Goal: Transaction & Acquisition: Purchase product/service

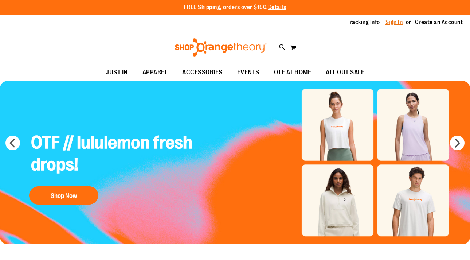
click at [393, 22] on link "Sign In" at bounding box center [394, 22] width 17 height 8
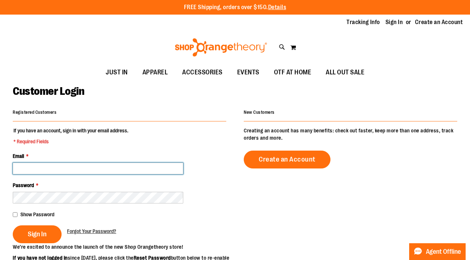
click at [19, 170] on input "Email *" at bounding box center [98, 169] width 171 height 12
type input "**********"
click at [13, 225] on button "Sign In" at bounding box center [37, 234] width 49 height 18
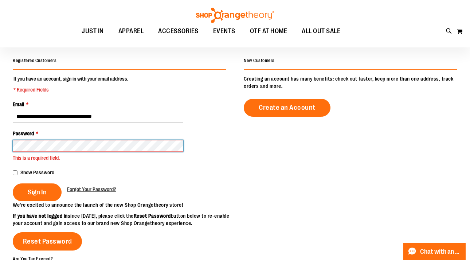
scroll to position [62, 0]
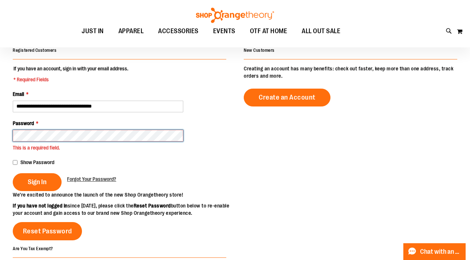
click at [13, 173] on button "Sign In" at bounding box center [37, 182] width 49 height 18
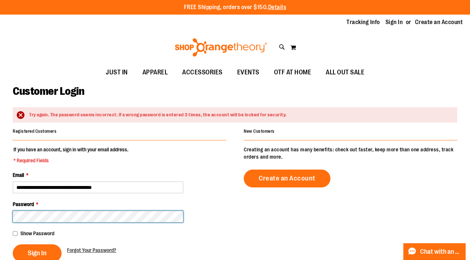
click at [0, 210] on main "**********" at bounding box center [235, 250] width 470 height 338
click at [13, 244] on button "Sign In" at bounding box center [37, 253] width 49 height 18
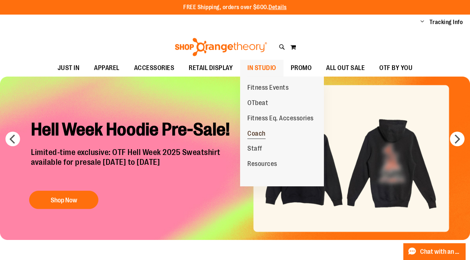
click at [258, 136] on span "Coach" at bounding box center [257, 134] width 18 height 9
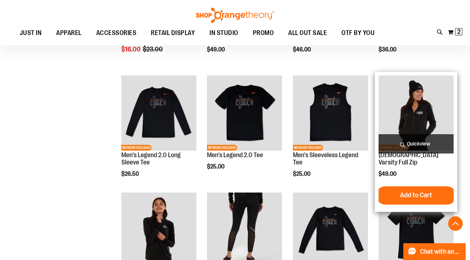
scroll to position [185, 0]
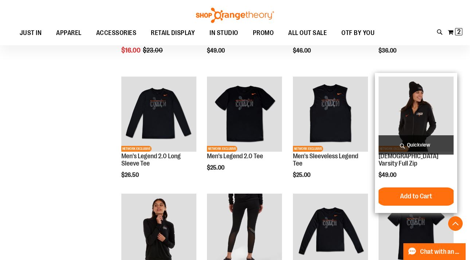
click at [413, 103] on img "product" at bounding box center [416, 114] width 75 height 75
click at [411, 111] on img "product" at bounding box center [416, 114] width 75 height 75
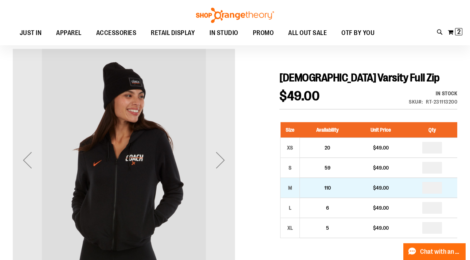
scroll to position [58, 0]
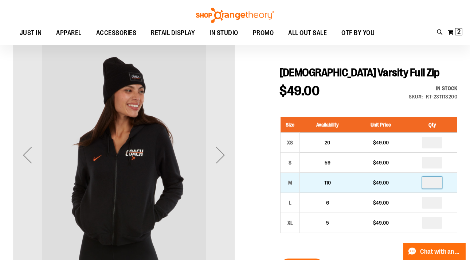
click at [435, 184] on input "number" at bounding box center [432, 183] width 20 height 12
type input "*"
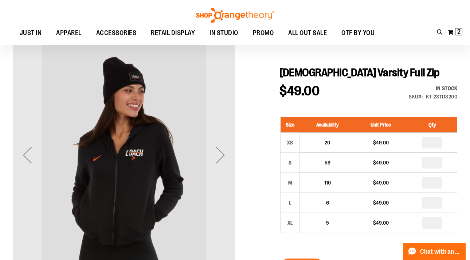
click at [401, 86] on div "In stock Only %1 left SKU RT-231113200" at bounding box center [424, 94] width 66 height 19
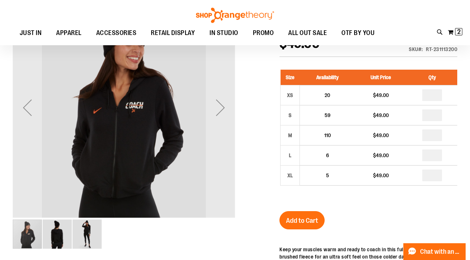
scroll to position [106, 0]
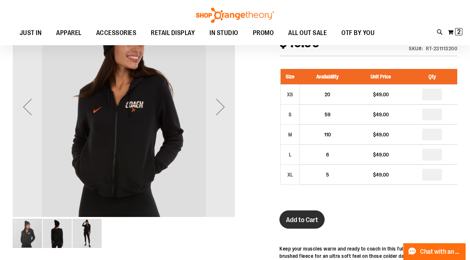
click at [303, 219] on span "Add to Cart" at bounding box center [302, 220] width 32 height 8
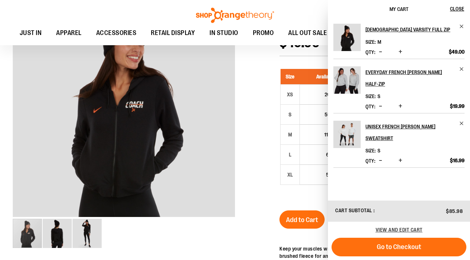
click at [265, 215] on div at bounding box center [235, 204] width 445 height 417
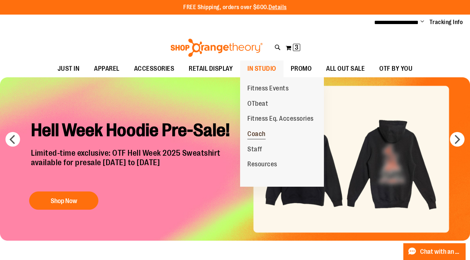
click at [260, 133] on span "Coach" at bounding box center [257, 134] width 18 height 9
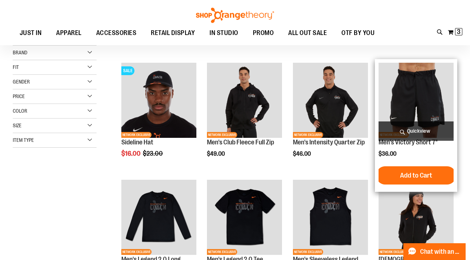
scroll to position [84, 0]
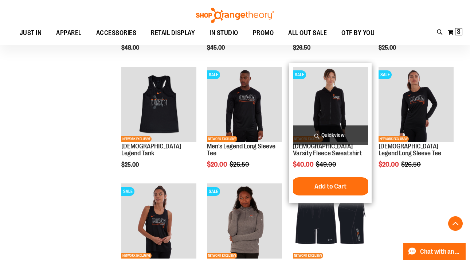
scroll to position [431, 0]
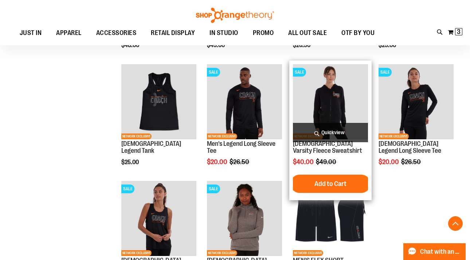
click at [338, 101] on img "product" at bounding box center [330, 101] width 75 height 75
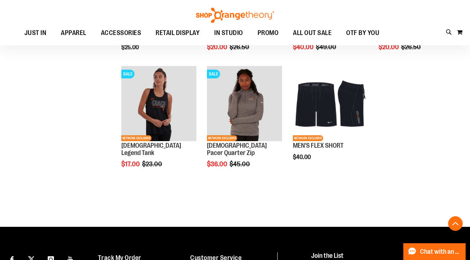
scroll to position [51, 0]
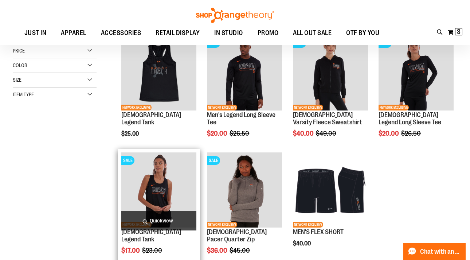
click at [168, 186] on img "product" at bounding box center [158, 189] width 75 height 75
click at [153, 195] on img "product" at bounding box center [158, 189] width 75 height 75
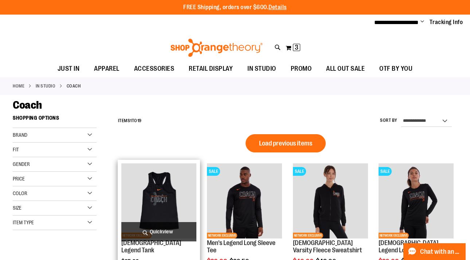
click at [171, 188] on img "product" at bounding box center [158, 200] width 75 height 75
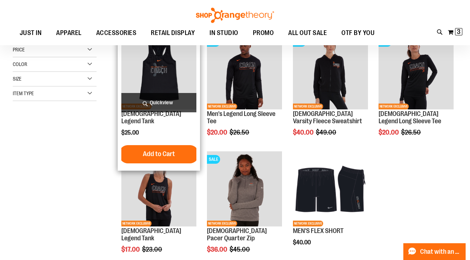
scroll to position [54, 0]
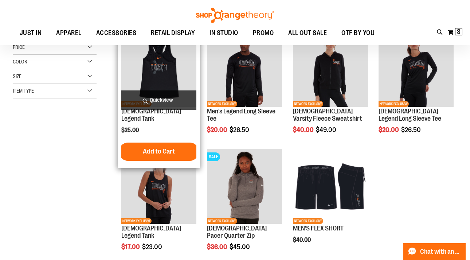
click at [145, 69] on img "product" at bounding box center [158, 69] width 75 height 75
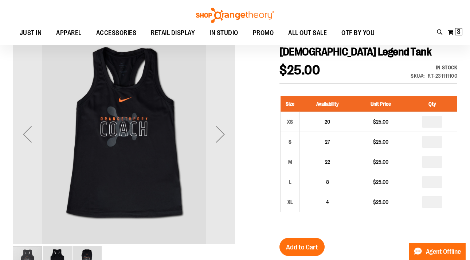
scroll to position [85, 0]
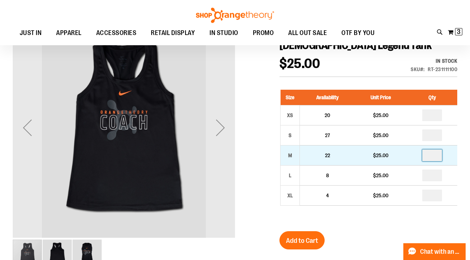
click at [435, 156] on input "number" at bounding box center [432, 155] width 20 height 12
type input "*"
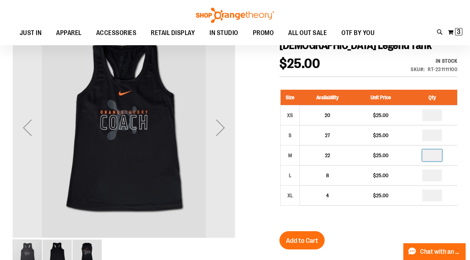
click at [408, 217] on div "Size Availability Unit Price Qty XS 20 $25.00 * S 27 $25.00 * M *" at bounding box center [369, 152] width 178 height 141
click at [293, 240] on span "Add to Cart" at bounding box center [302, 241] width 32 height 8
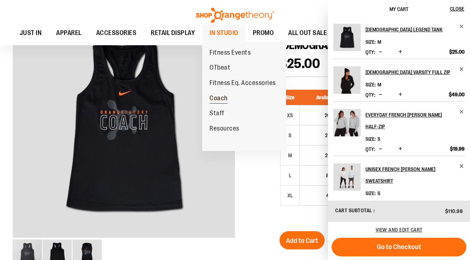
click at [222, 98] on span "Coach" at bounding box center [219, 98] width 18 height 9
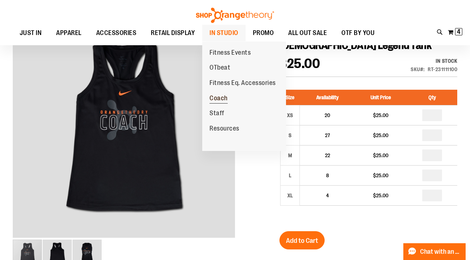
click at [222, 96] on span "Coach" at bounding box center [219, 98] width 18 height 9
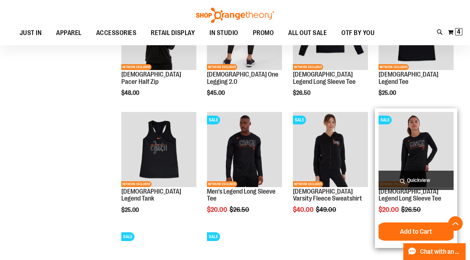
scroll to position [381, 0]
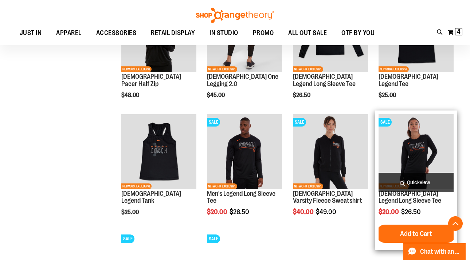
click at [407, 145] on img "product" at bounding box center [416, 151] width 75 height 75
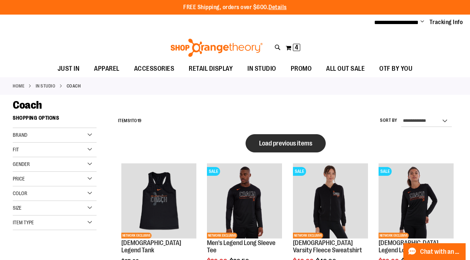
click at [275, 137] on button "Load previous items" at bounding box center [286, 143] width 80 height 18
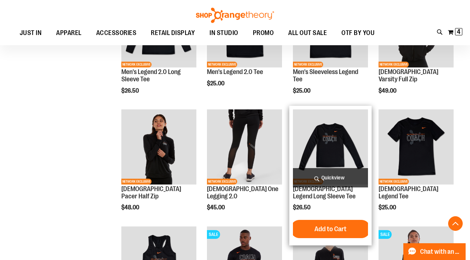
scroll to position [193, 0]
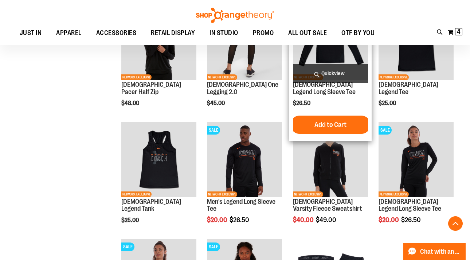
scroll to position [299, 0]
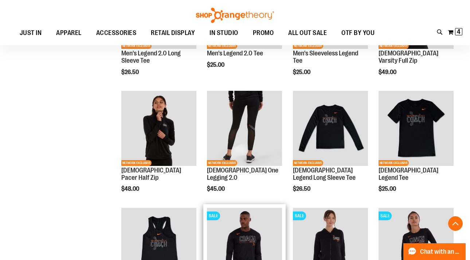
scroll to position [210, 0]
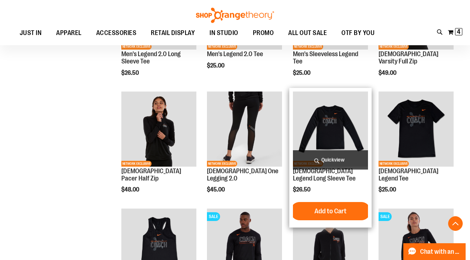
click at [324, 118] on img "product" at bounding box center [330, 128] width 75 height 75
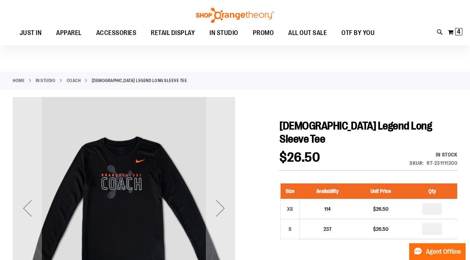
scroll to position [8, 0]
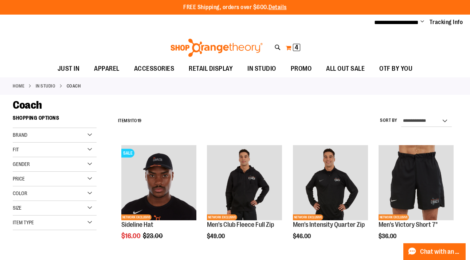
click at [297, 45] on span "4" at bounding box center [297, 47] width 4 height 7
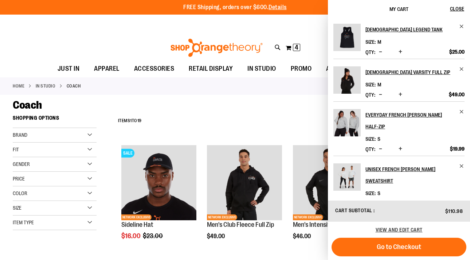
scroll to position [4, 0]
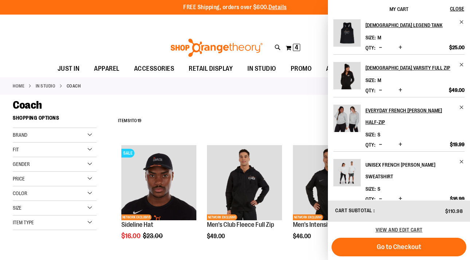
click at [388, 163] on h2 "Unisex French [PERSON_NAME] Sweatshirt" at bounding box center [410, 170] width 89 height 23
click at [373, 159] on h2 "Unisex French [PERSON_NAME] Sweatshirt" at bounding box center [410, 170] width 89 height 23
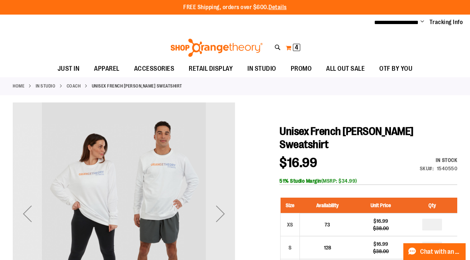
click at [298, 43] on button "My Cart 4 4 items" at bounding box center [292, 48] width 15 height 12
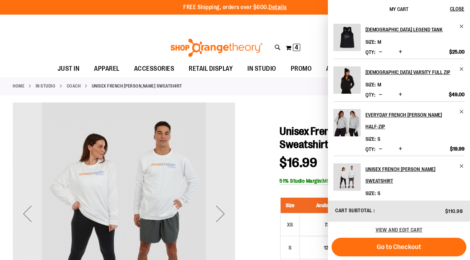
scroll to position [4, 0]
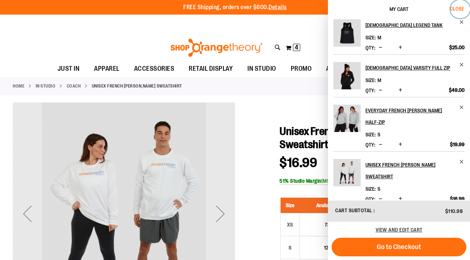
click at [460, 6] on span "Close" at bounding box center [457, 9] width 14 height 6
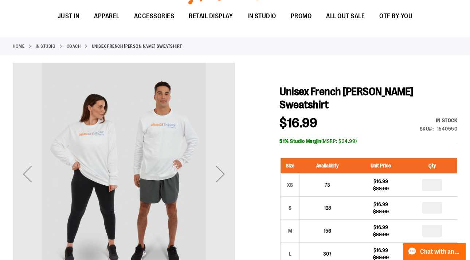
scroll to position [0, 0]
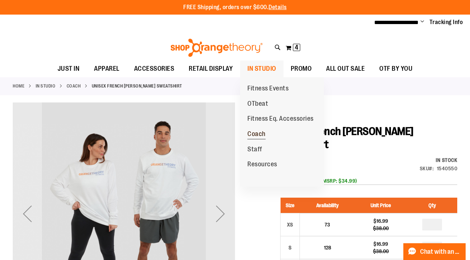
click at [254, 132] on span "Coach" at bounding box center [257, 134] width 18 height 9
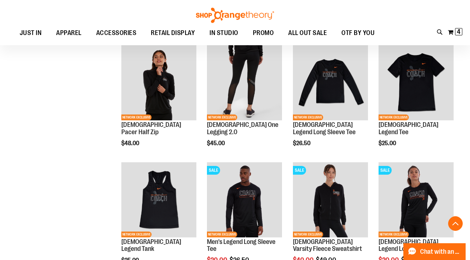
scroll to position [198, 0]
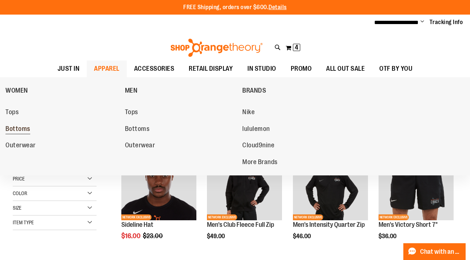
click at [13, 125] on span "Bottoms" at bounding box center [17, 129] width 25 height 9
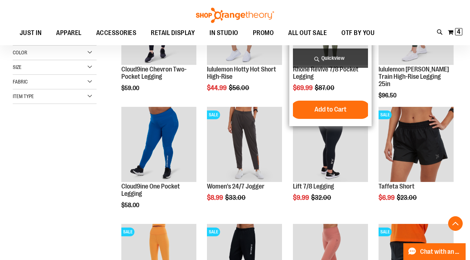
scroll to position [155, 0]
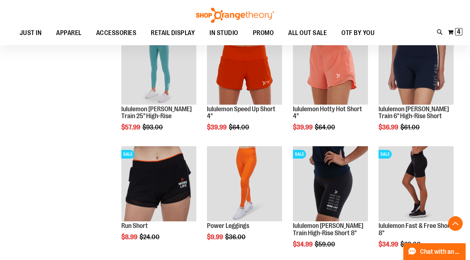
scroll to position [474, 0]
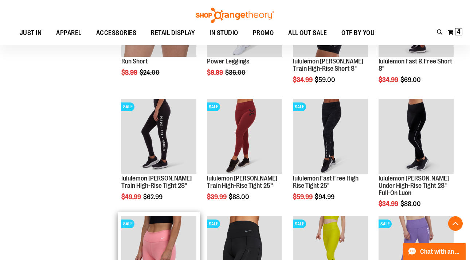
scroll to position [629, 0]
